Goal: Information Seeking & Learning: Learn about a topic

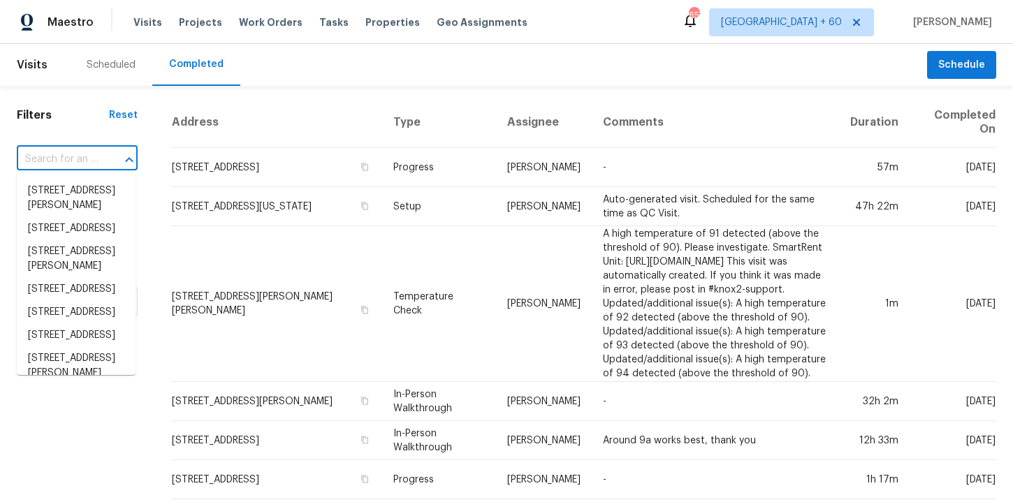
click at [71, 159] on input "text" at bounding box center [58, 160] width 82 height 22
paste input "[STREET_ADDRESS][PERSON_NAME]"
type input "[STREET_ADDRESS][PERSON_NAME]"
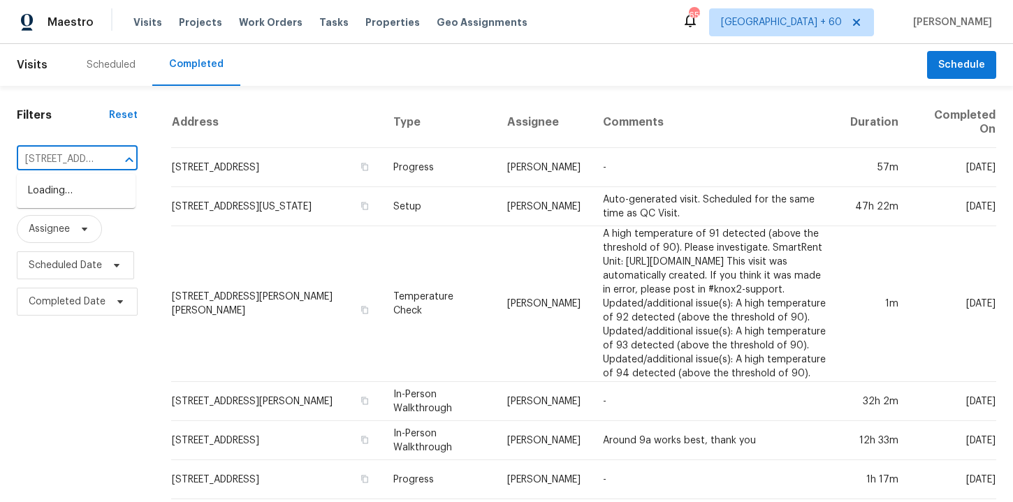
scroll to position [0, 78]
click at [94, 205] on li "[STREET_ADDRESS][PERSON_NAME]" at bounding box center [76, 199] width 119 height 38
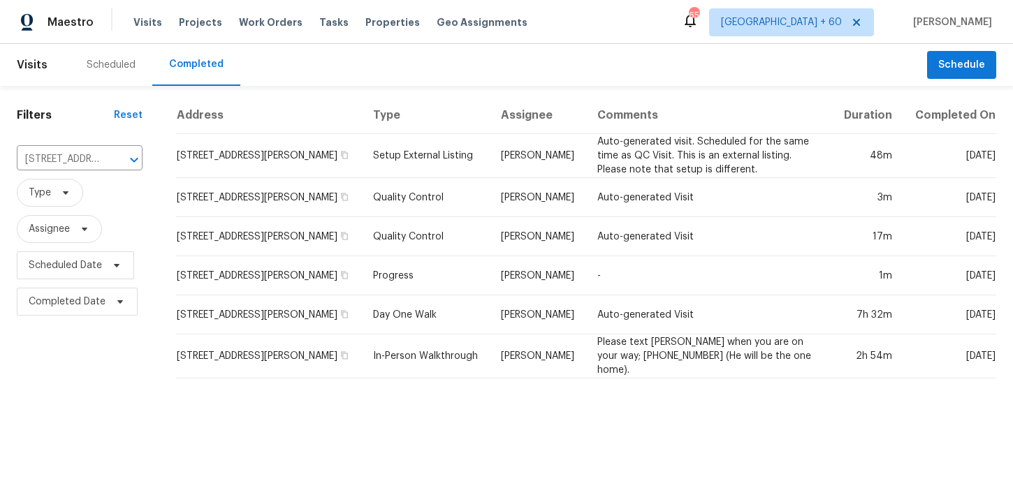
click at [433, 154] on td "Setup External Listing" at bounding box center [426, 156] width 128 height 44
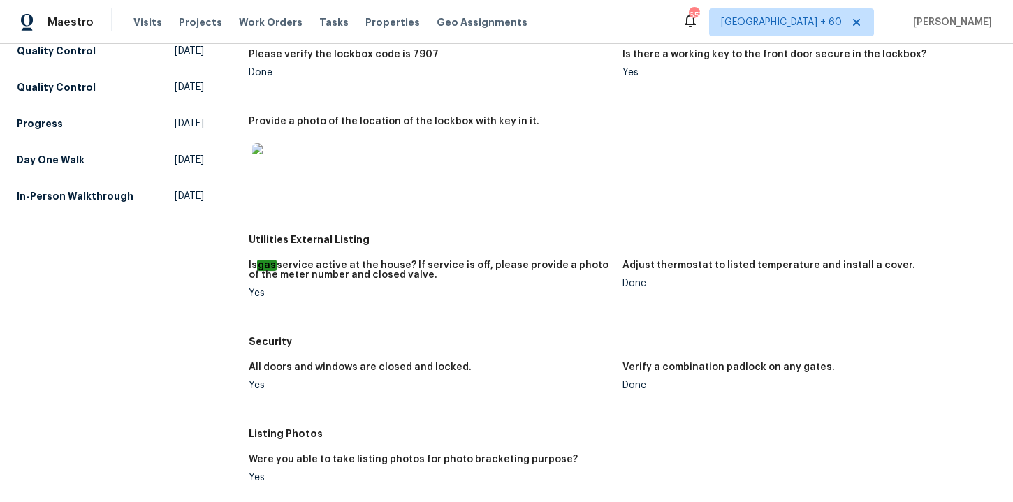
scroll to position [121, 0]
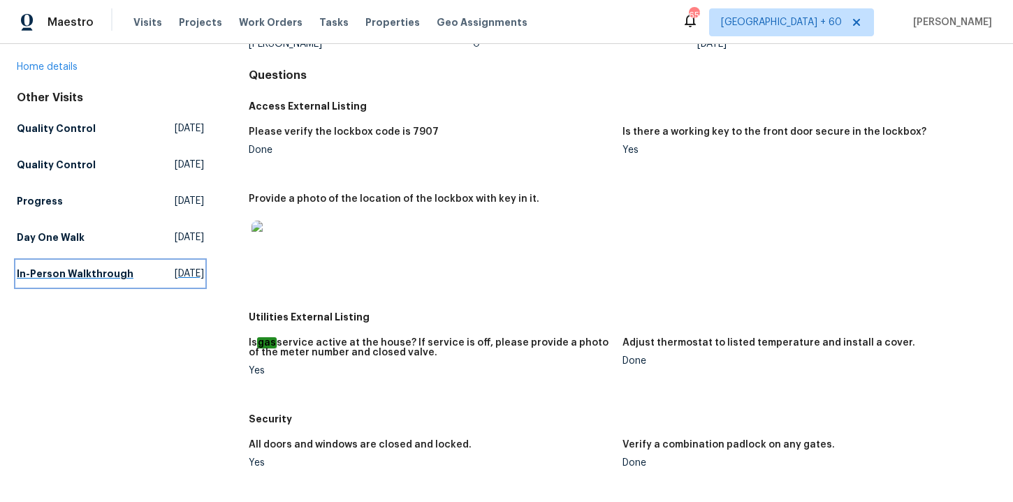
click at [70, 267] on h5 "In-Person Walkthrough" at bounding box center [75, 274] width 117 height 14
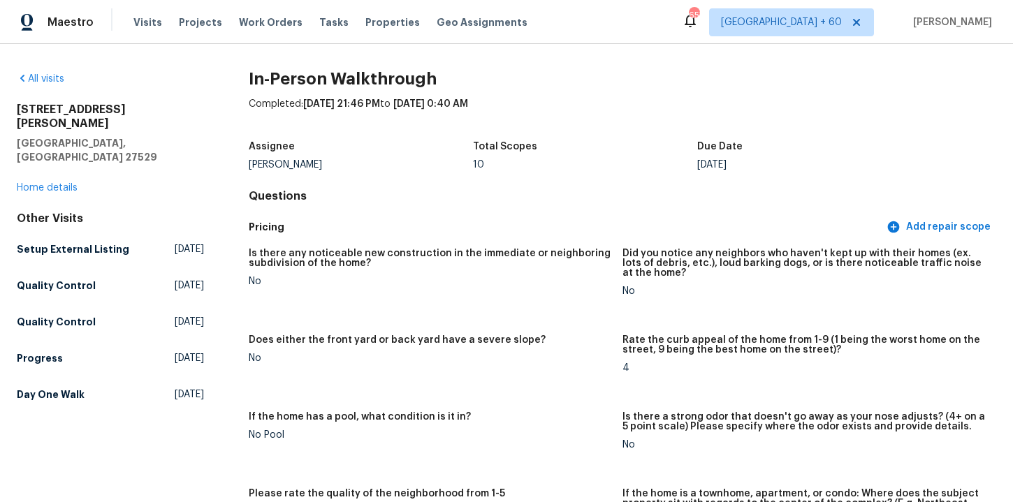
scroll to position [826, 0]
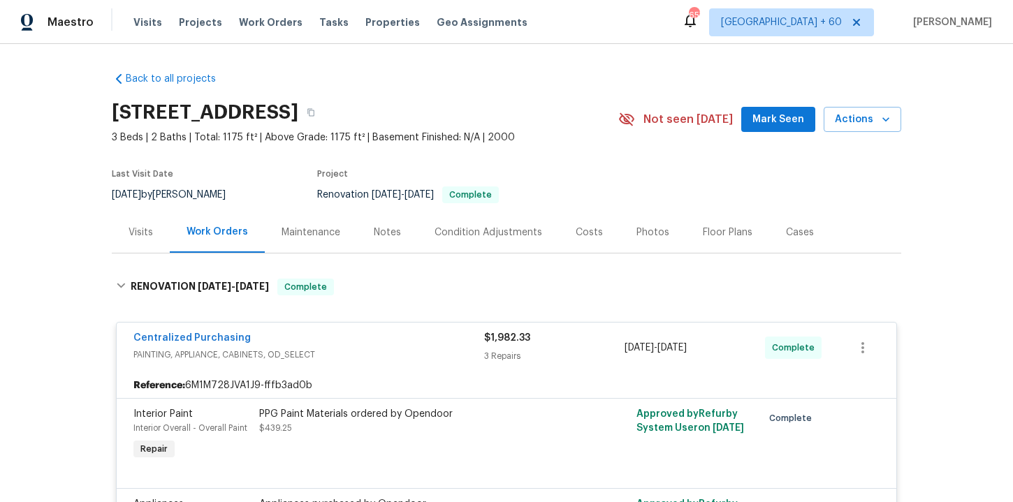
scroll to position [6171, 0]
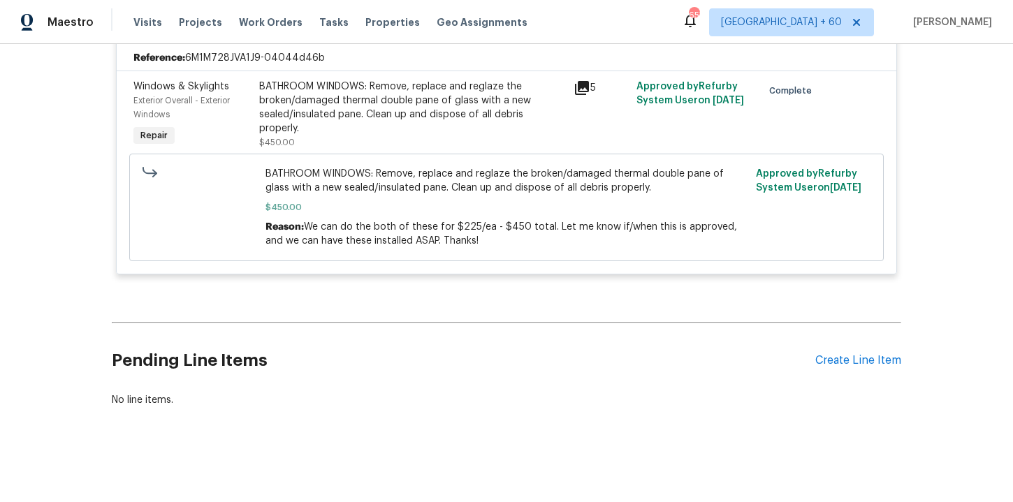
click at [258, 25] on span "Work Orders" at bounding box center [271, 22] width 64 height 14
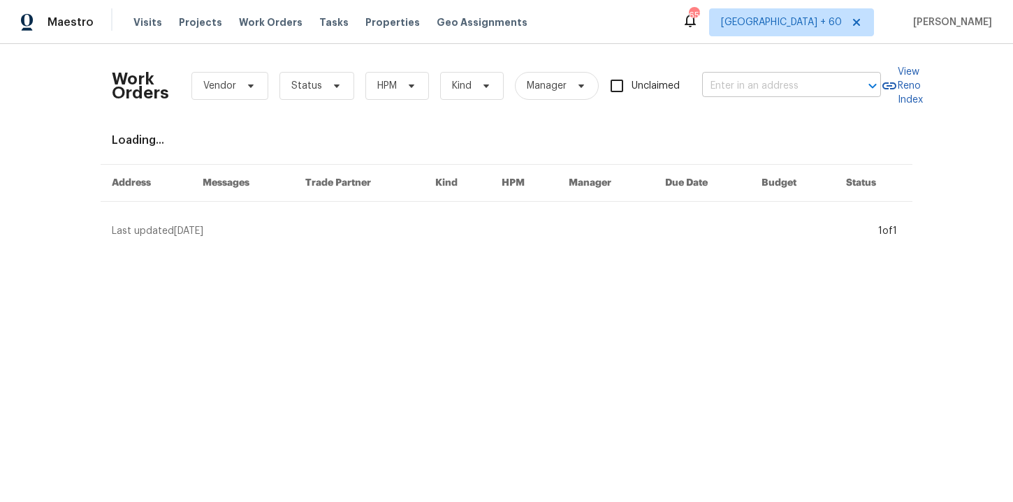
click at [768, 92] on input "text" at bounding box center [772, 86] width 140 height 22
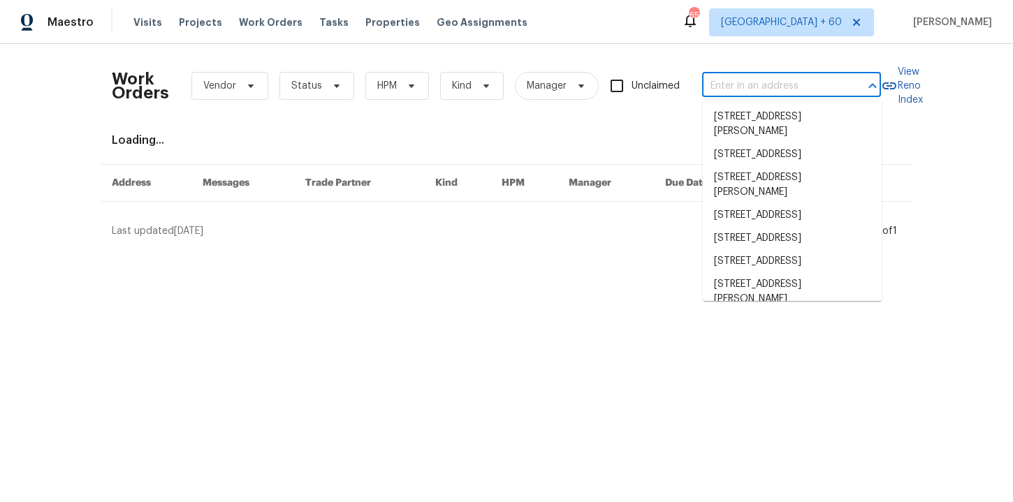
paste input "[STREET_ADDRESS][PERSON_NAME]"
type input "[STREET_ADDRESS][PERSON_NAME]"
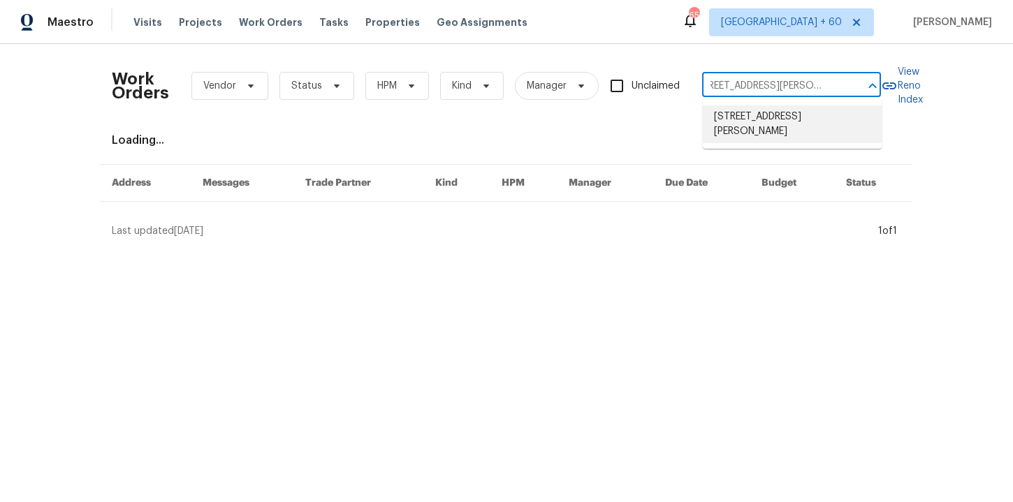
click at [733, 125] on li "[STREET_ADDRESS][PERSON_NAME]" at bounding box center [792, 125] width 179 height 38
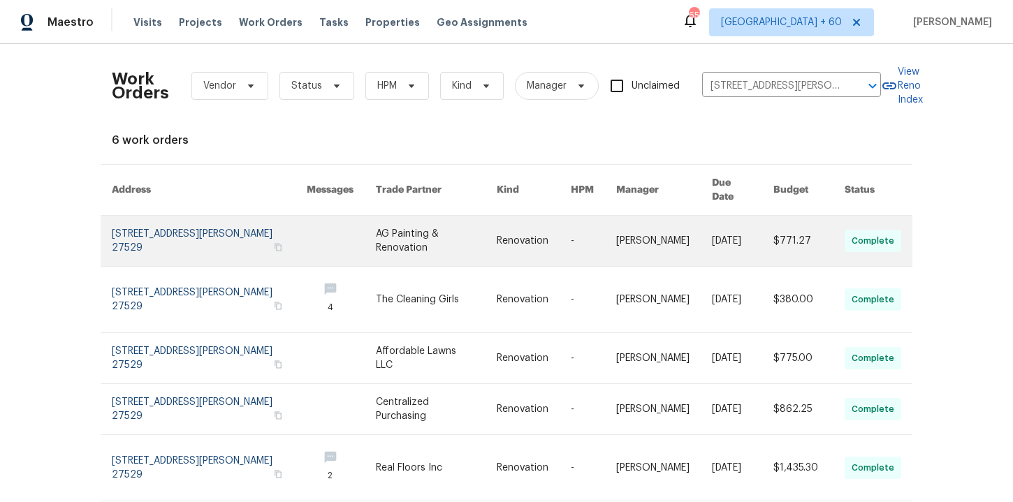
click at [165, 224] on link at bounding box center [209, 241] width 195 height 50
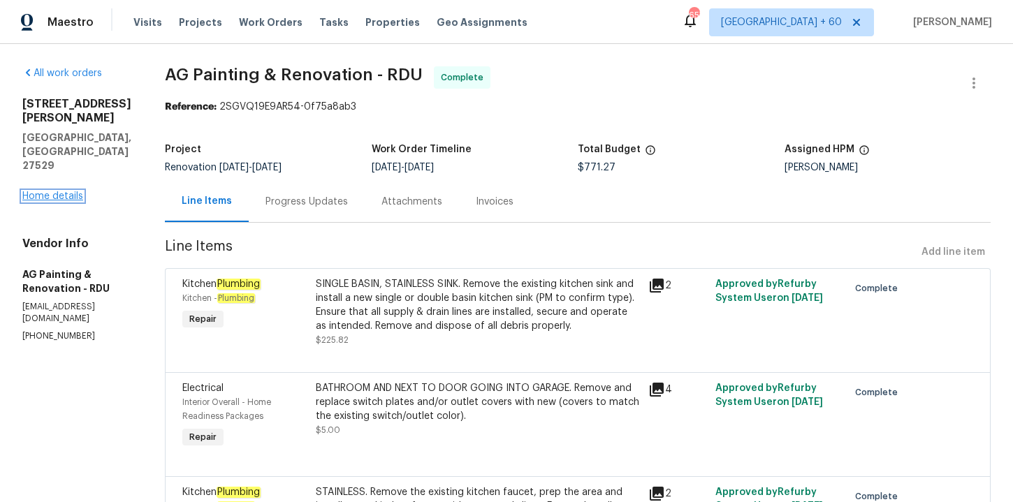
click at [67, 191] on link "Home details" at bounding box center [52, 196] width 61 height 10
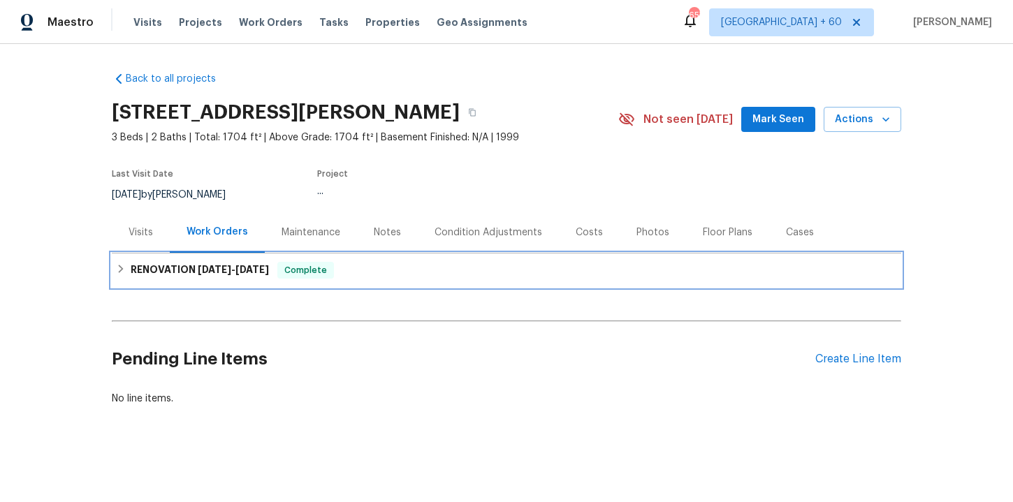
click at [354, 268] on div "RENOVATION 8/26/25 - 9/4/25 Complete" at bounding box center [506, 270] width 781 height 17
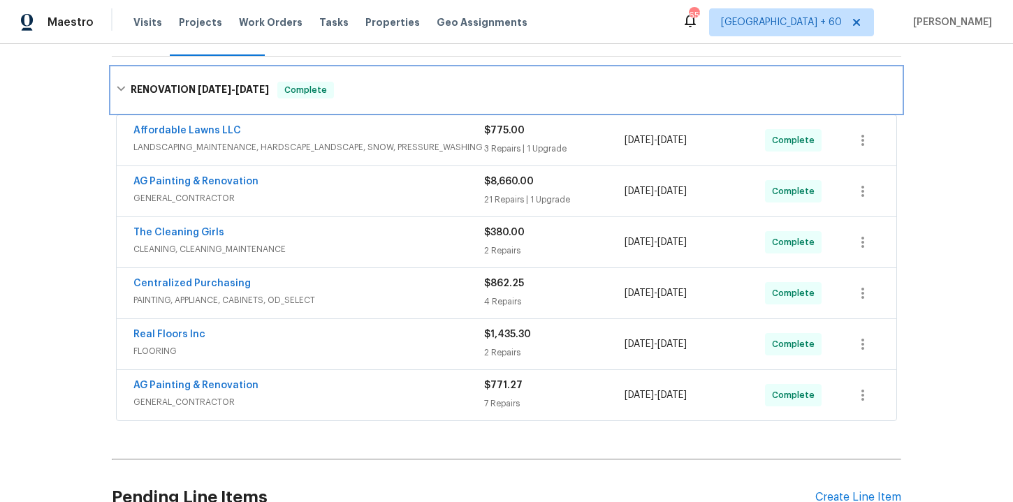
scroll to position [334, 0]
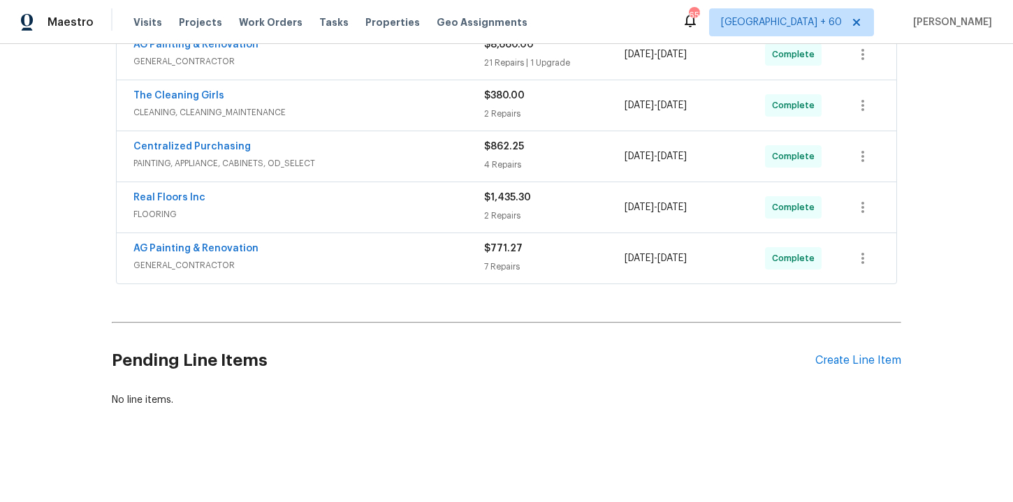
click at [388, 272] on span "GENERAL_CONTRACTOR" at bounding box center [308, 266] width 351 height 14
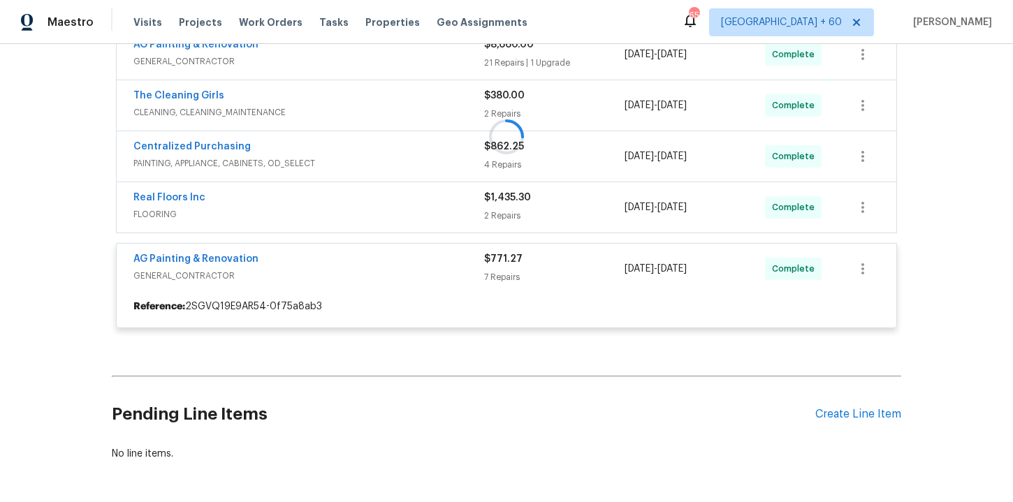
click at [354, 205] on div at bounding box center [507, 137] width 790 height 412
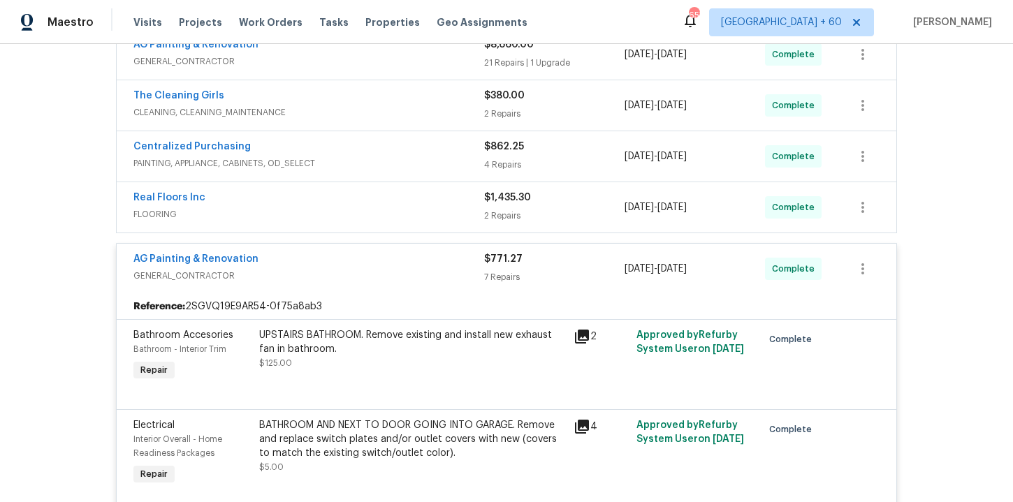
click at [354, 205] on div "Real Floors Inc" at bounding box center [308, 199] width 351 height 17
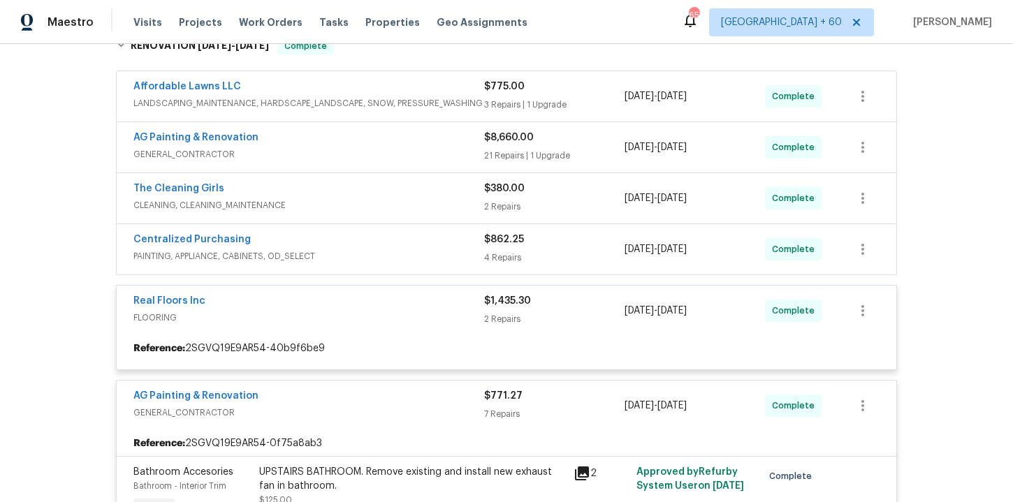
scroll to position [242, 0]
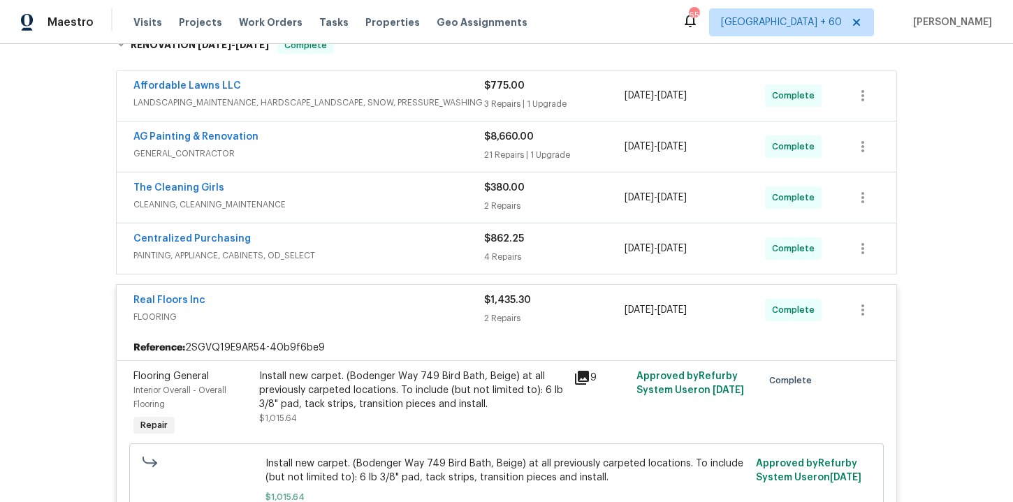
click at [366, 249] on span "PAINTING, APPLIANCE, CABINETS, OD_SELECT" at bounding box center [308, 256] width 351 height 14
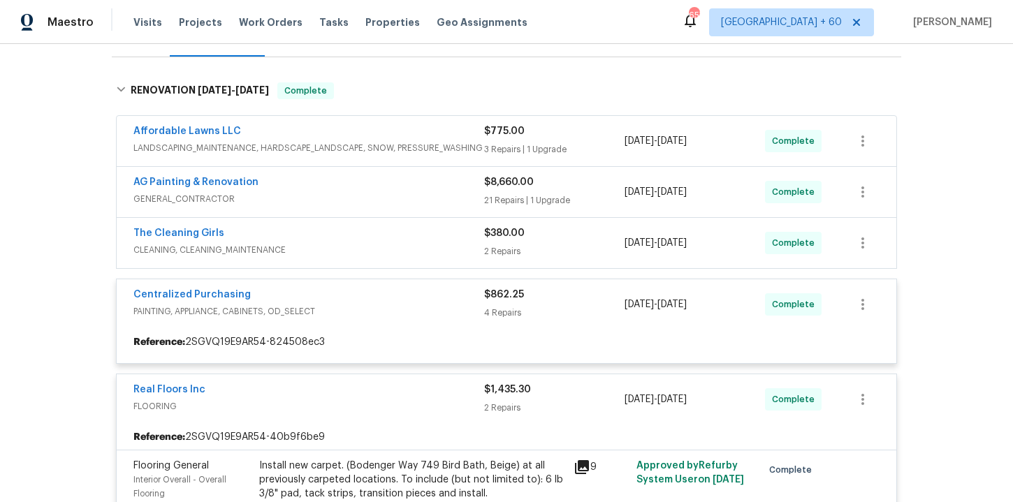
scroll to position [169, 0]
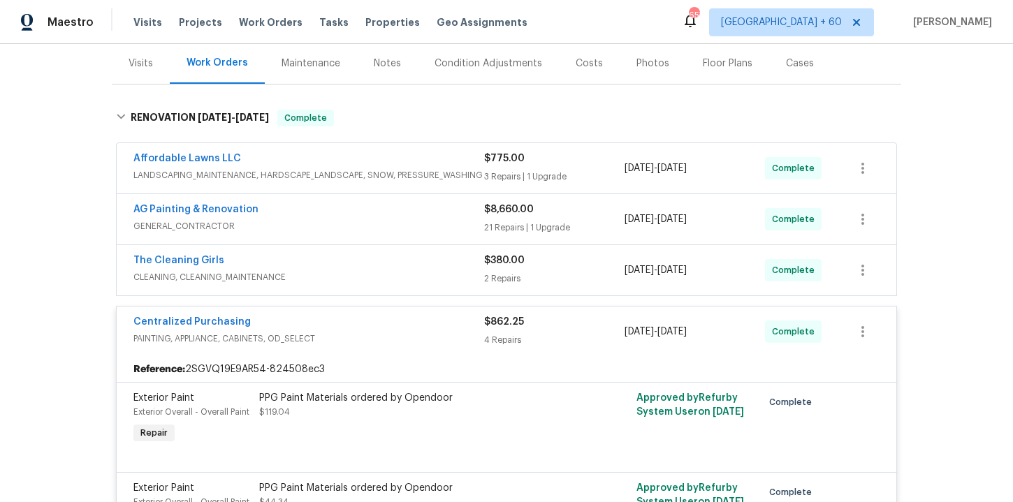
click at [368, 267] on div "The Cleaning Girls" at bounding box center [308, 262] width 351 height 17
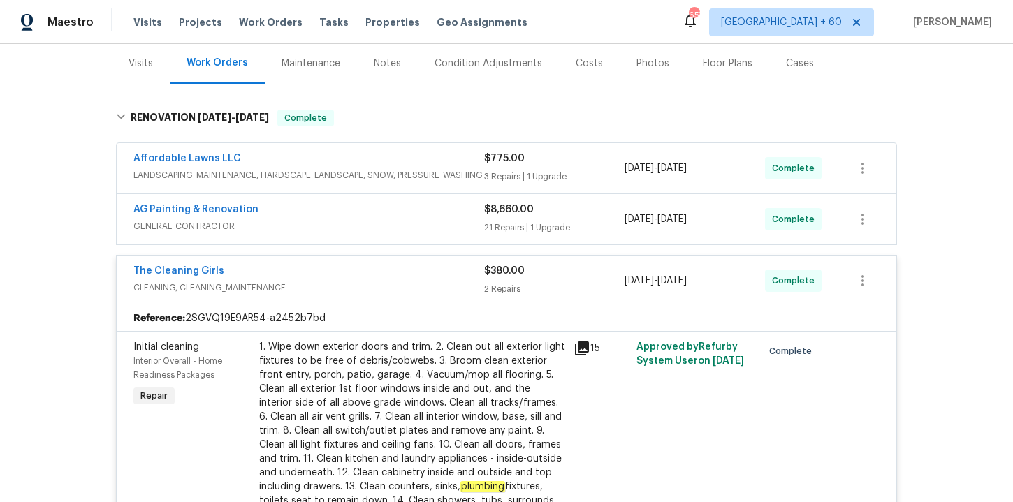
click at [368, 216] on div "AG Painting & Renovation" at bounding box center [308, 211] width 351 height 17
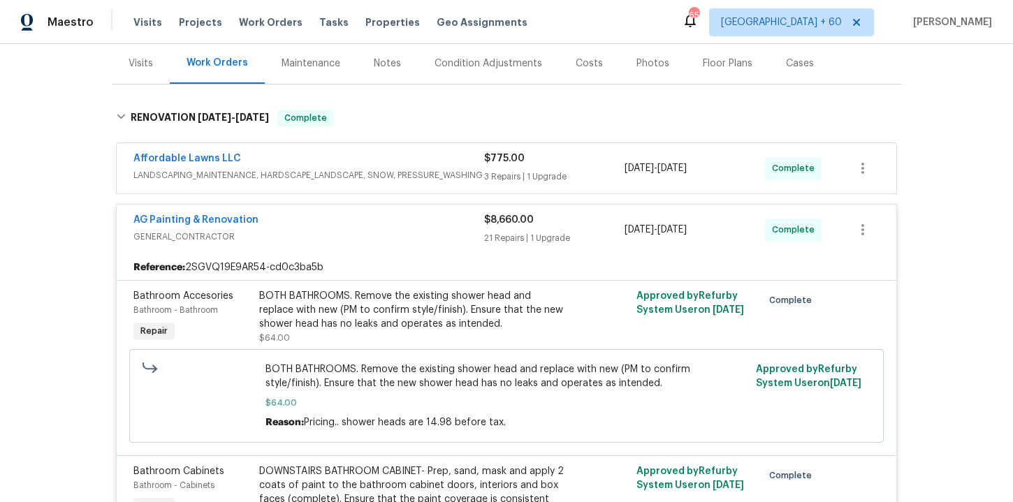
click at [357, 173] on span "LANDSCAPING_MAINTENANCE, HARDSCAPE_LANDSCAPE, SNOW, PRESSURE_WASHING" at bounding box center [308, 175] width 351 height 14
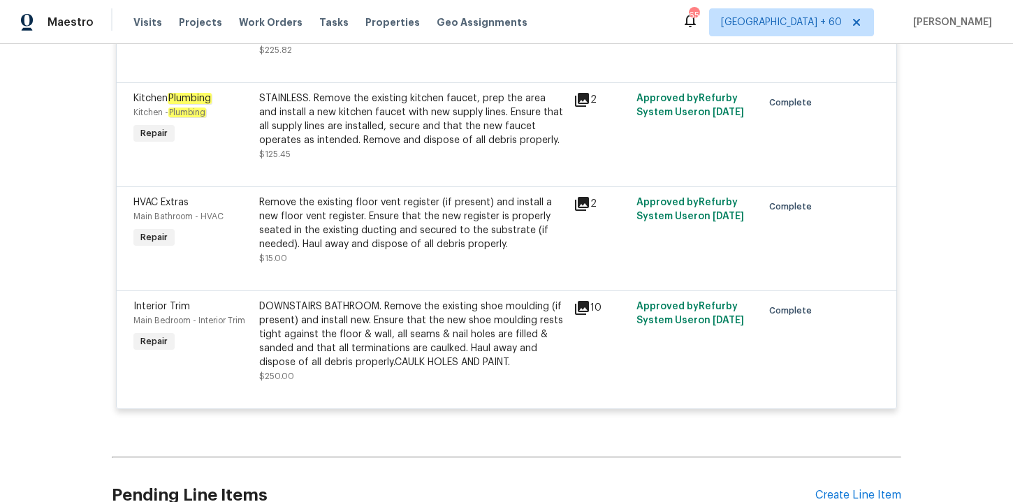
scroll to position [5937, 0]
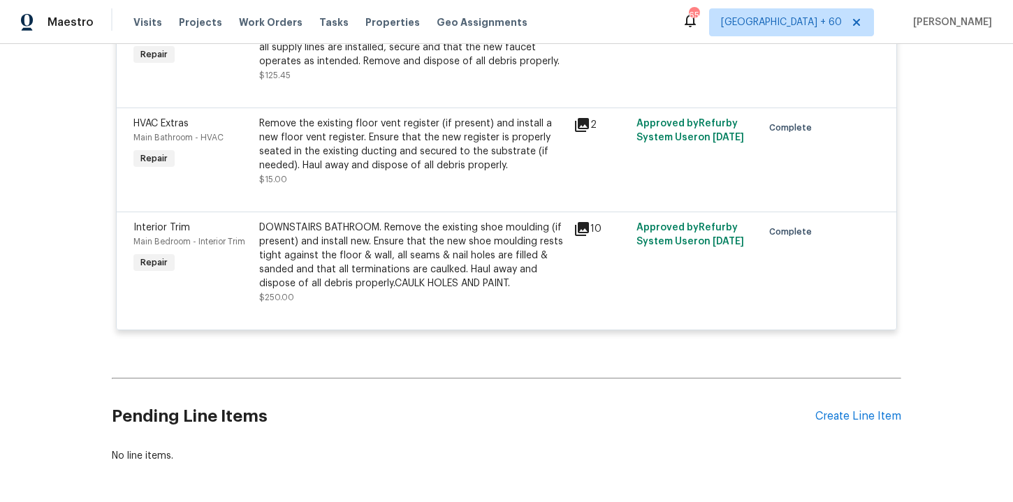
click at [405, 173] on div "Remove the existing floor vent register (if present) and install a new floor ve…" at bounding box center [412, 145] width 306 height 56
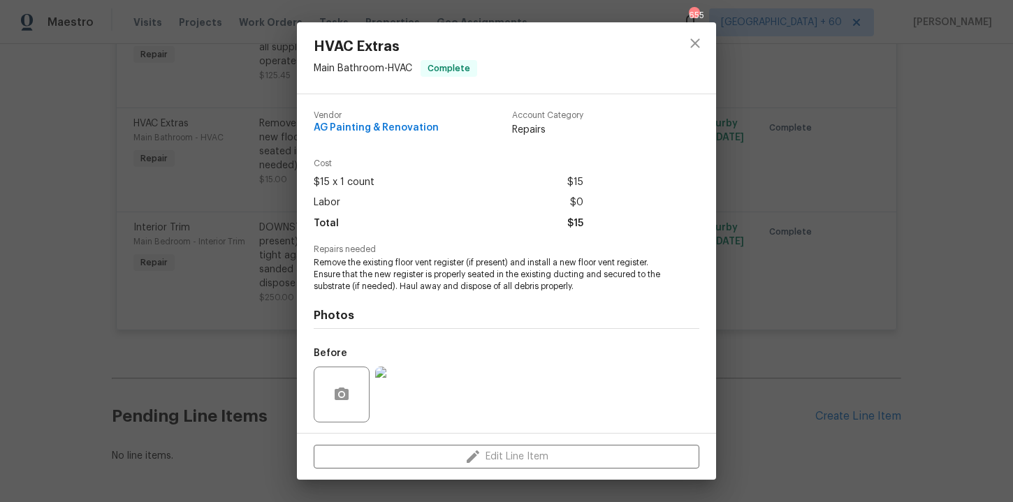
scroll to position [94, 0]
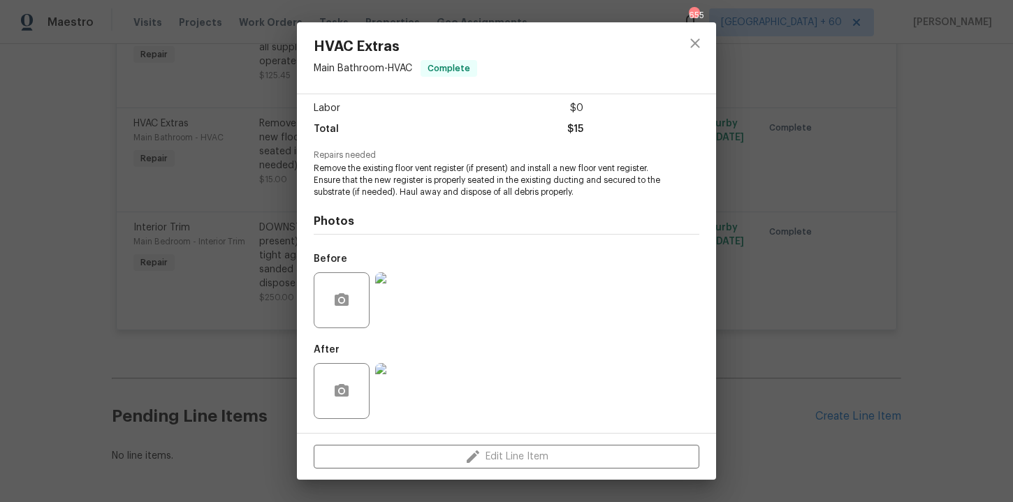
click at [208, 312] on div "HVAC Extras Main Bathroom - HVAC Complete Vendor AG Painting & Renovation Accou…" at bounding box center [506, 251] width 1013 height 502
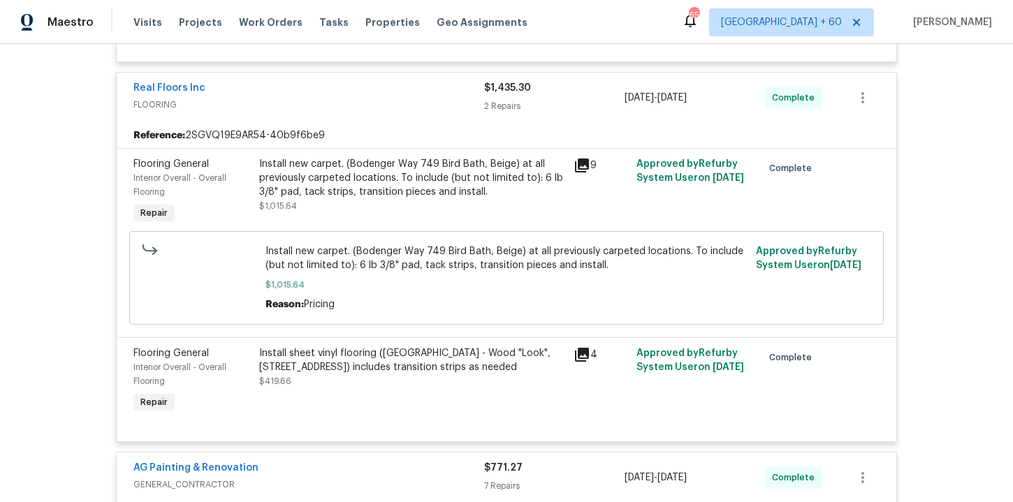
scroll to position [4998, 0]
